Goal: Task Accomplishment & Management: Manage account settings

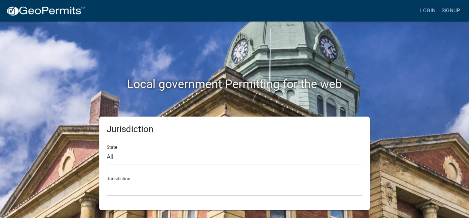
click at [128, 179] on div "Jurisdiction [GEOGRAPHIC_DATA], [US_STATE] [GEOGRAPHIC_DATA], [US_STATE][PERSON…" at bounding box center [234, 184] width 255 height 26
click at [113, 154] on select "All [US_STATE] [US_STATE] [US_STATE] [US_STATE] [US_STATE] [US_STATE] [US_STATE…" at bounding box center [234, 157] width 255 height 15
select select "[US_STATE]"
click at [107, 150] on select "All [US_STATE] [US_STATE] [US_STATE] [US_STATE] [US_STATE] [US_STATE] [US_STATE…" at bounding box center [234, 157] width 255 height 15
click at [117, 180] on div "Jurisdiction [GEOGRAPHIC_DATA], [US_STATE][PERSON_NAME][GEOGRAPHIC_DATA], [US_S…" at bounding box center [234, 184] width 255 height 26
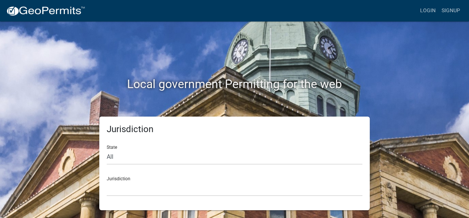
click at [112, 179] on div "Jurisdiction [GEOGRAPHIC_DATA], [US_STATE][PERSON_NAME][GEOGRAPHIC_DATA], [US_S…" at bounding box center [234, 184] width 255 height 26
click at [112, 171] on div "Jurisdiction [GEOGRAPHIC_DATA], [US_STATE][PERSON_NAME][GEOGRAPHIC_DATA], [US_S…" at bounding box center [234, 184] width 255 height 26
click at [117, 191] on select "[GEOGRAPHIC_DATA], [US_STATE][PERSON_NAME][GEOGRAPHIC_DATA], [US_STATE][PERSON_…" at bounding box center [234, 188] width 255 height 15
click at [426, 11] on link "Login" at bounding box center [427, 11] width 21 height 14
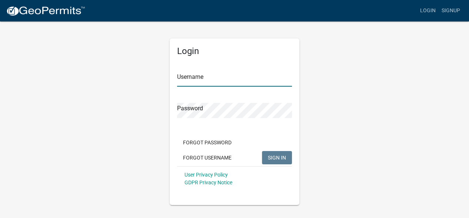
click at [222, 83] on input "Username" at bounding box center [234, 78] width 115 height 15
type input "concordtank"
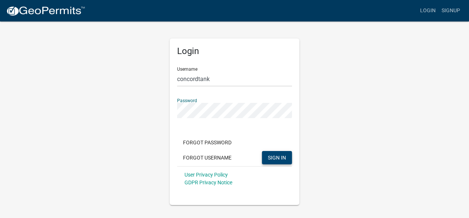
click at [282, 155] on span "SIGN IN" at bounding box center [277, 157] width 18 height 6
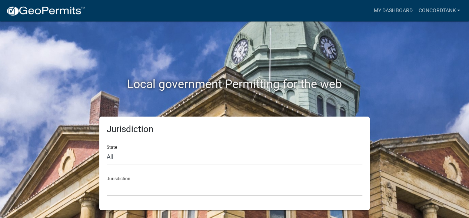
click at [120, 178] on div "Jurisdiction [GEOGRAPHIC_DATA], [US_STATE] [GEOGRAPHIC_DATA], [US_STATE][PERSON…" at bounding box center [234, 184] width 255 height 26
click at [114, 158] on select "All [US_STATE] [US_STATE] [US_STATE] [US_STATE] [US_STATE] [US_STATE] [US_STATE…" at bounding box center [234, 157] width 255 height 15
select select "[US_STATE]"
click at [107, 150] on select "All [US_STATE] [US_STATE] [US_STATE] [US_STATE] [US_STATE] [US_STATE] [US_STATE…" at bounding box center [234, 157] width 255 height 15
click at [288, 194] on select "[GEOGRAPHIC_DATA], [US_STATE][PERSON_NAME][GEOGRAPHIC_DATA], [US_STATE][PERSON_…" at bounding box center [234, 188] width 255 height 15
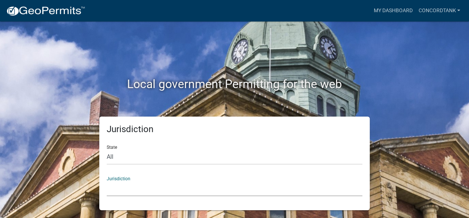
click at [388, 127] on div "Jurisdiction State All [US_STATE] [US_STATE] [US_STATE] [US_STATE] [US_STATE] […" at bounding box center [234, 164] width 422 height 94
click at [427, 10] on link "concordtank" at bounding box center [439, 11] width 48 height 14
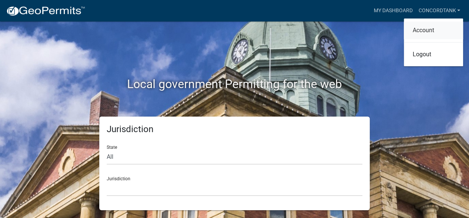
click at [423, 33] on link "Account" at bounding box center [433, 30] width 59 height 18
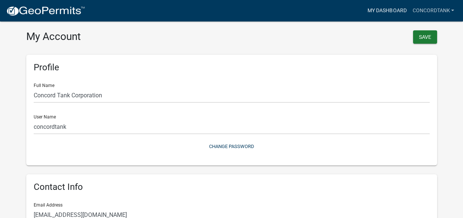
click at [388, 11] on link "My Dashboard" at bounding box center [387, 11] width 45 height 14
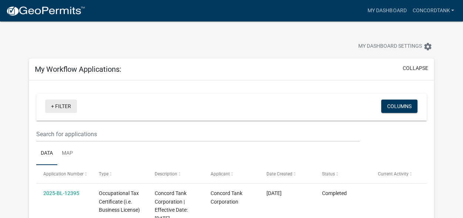
click at [64, 108] on link "+ Filter" at bounding box center [61, 106] width 32 height 13
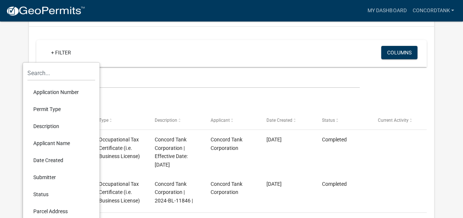
scroll to position [37, 0]
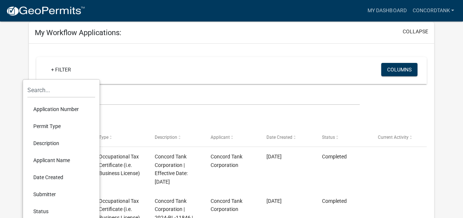
click at [93, 69] on div "+ Filter" at bounding box center [168, 70] width 256 height 15
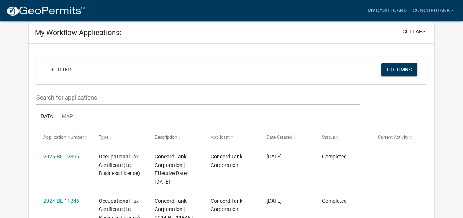
click at [408, 31] on button "collapse" at bounding box center [416, 32] width 26 height 8
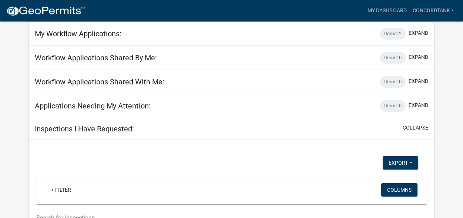
click at [94, 60] on h5 "Workflow Applications Shared By Me:" at bounding box center [96, 57] width 122 height 9
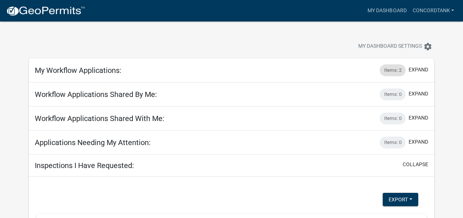
click at [390, 71] on div "Items: 2" at bounding box center [393, 70] width 26 height 12
click at [424, 71] on button "expand" at bounding box center [419, 70] width 20 height 8
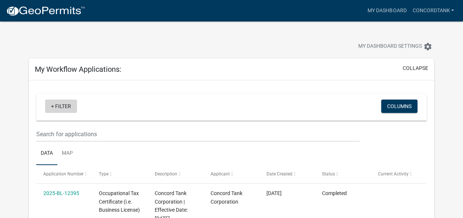
click at [60, 106] on link "+ Filter" at bounding box center [61, 106] width 32 height 13
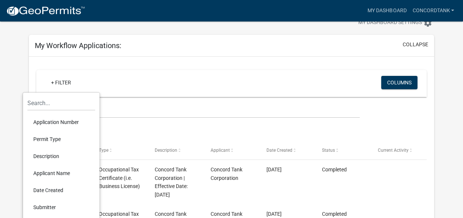
scroll to position [37, 0]
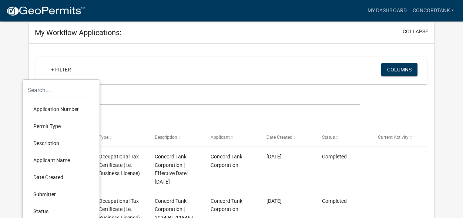
click at [50, 143] on li "Description" at bounding box center [61, 143] width 68 height 17
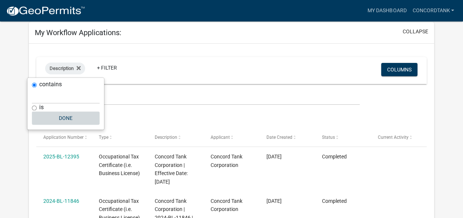
click at [60, 116] on button "Done" at bounding box center [66, 117] width 68 height 13
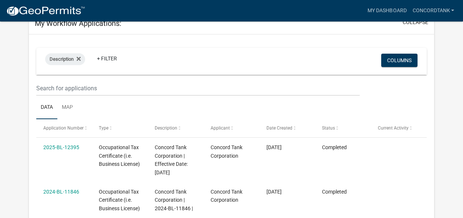
scroll to position [0, 0]
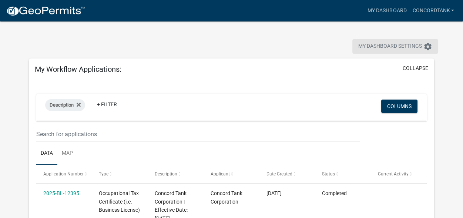
click at [371, 47] on span "My Dashboard Settings" at bounding box center [390, 46] width 64 height 9
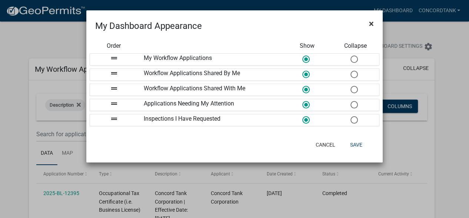
click at [371, 22] on span "×" at bounding box center [371, 24] width 5 height 10
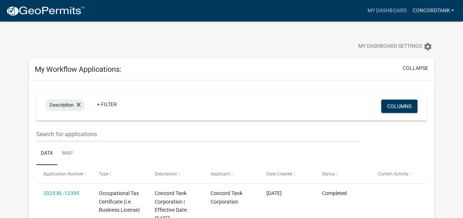
click at [445, 12] on link "concordtank" at bounding box center [433, 11] width 48 height 14
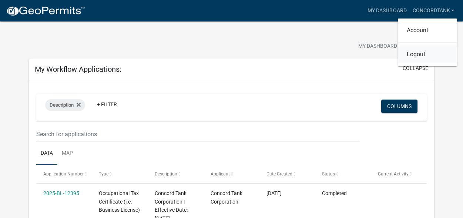
click at [416, 56] on link "Logout" at bounding box center [427, 55] width 59 height 18
